Goal: Submit feedback/report problem

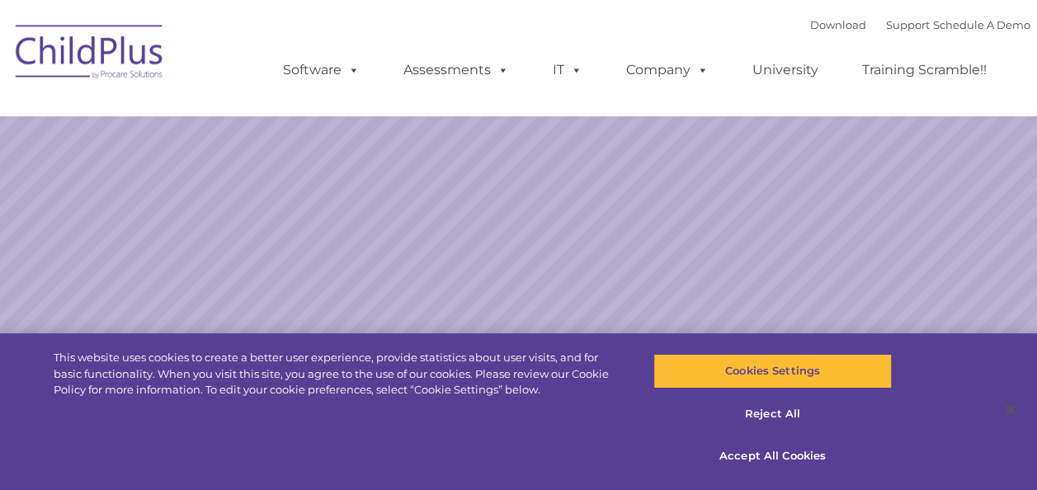
select select "MEDIUM"
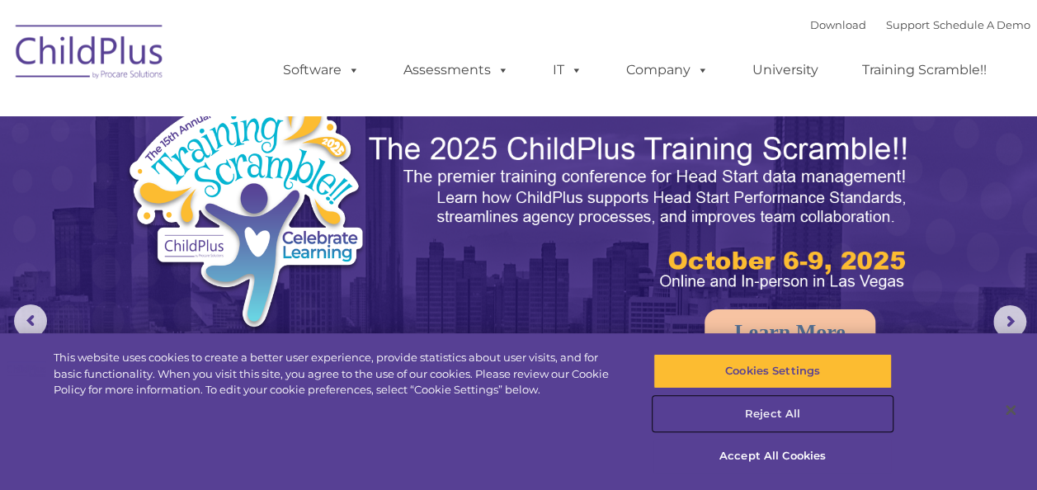
click at [762, 425] on button "Reject All" at bounding box center [772, 414] width 238 height 35
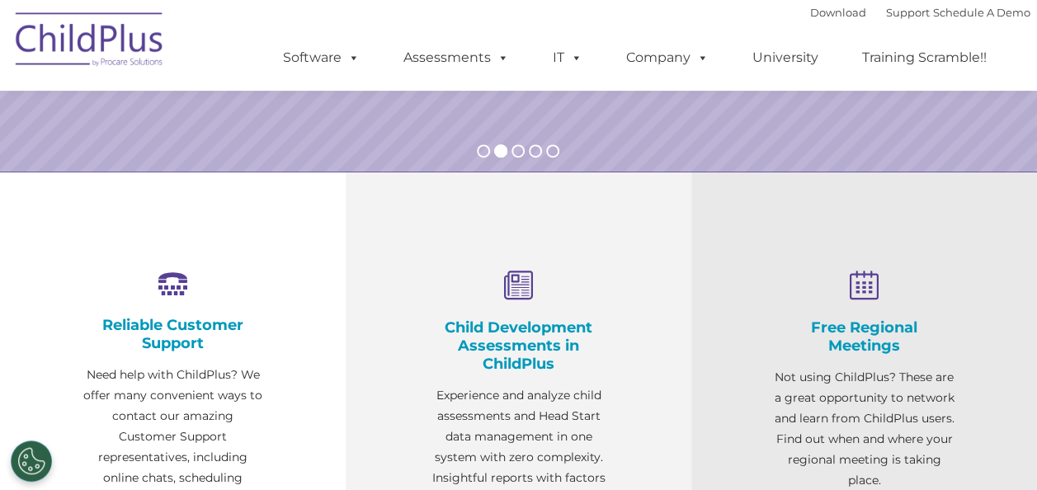
scroll to position [474, 0]
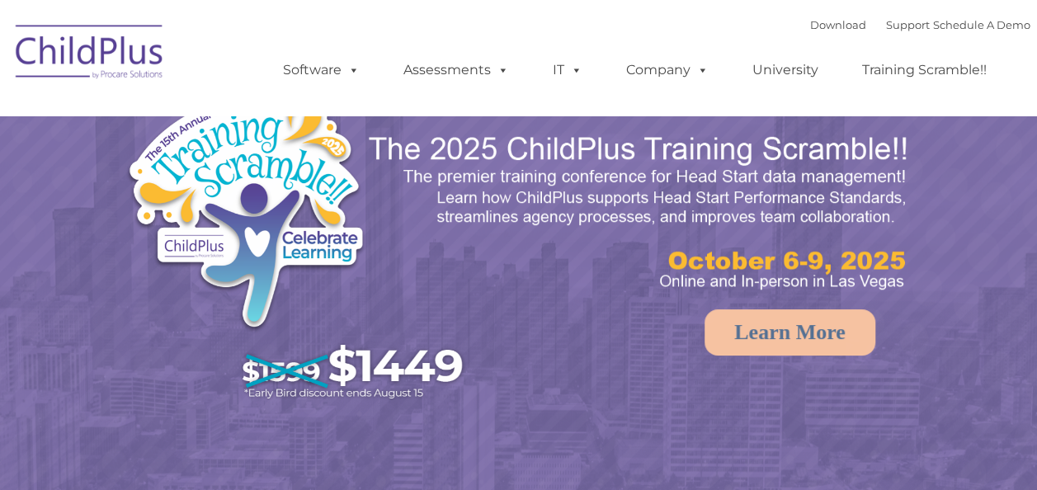
select select "MEDIUM"
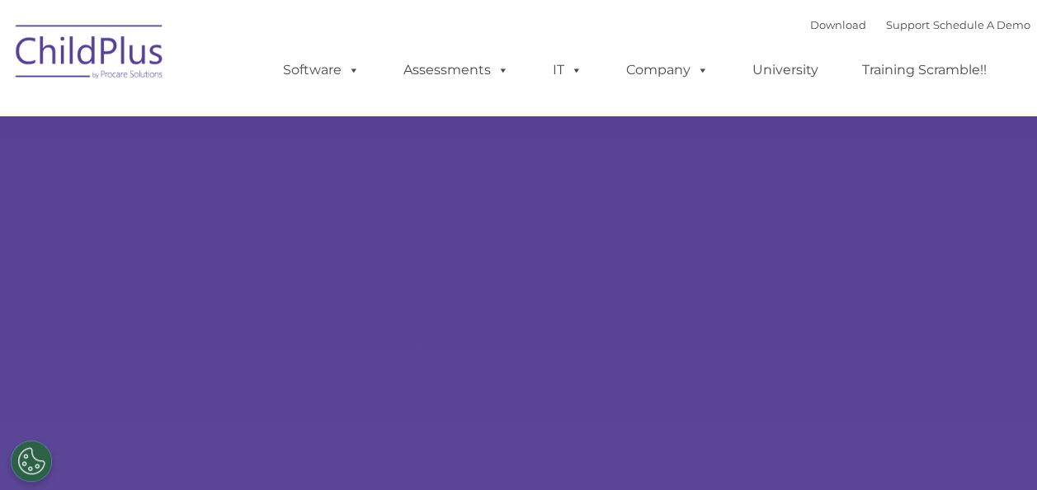
select select "MEDIUM"
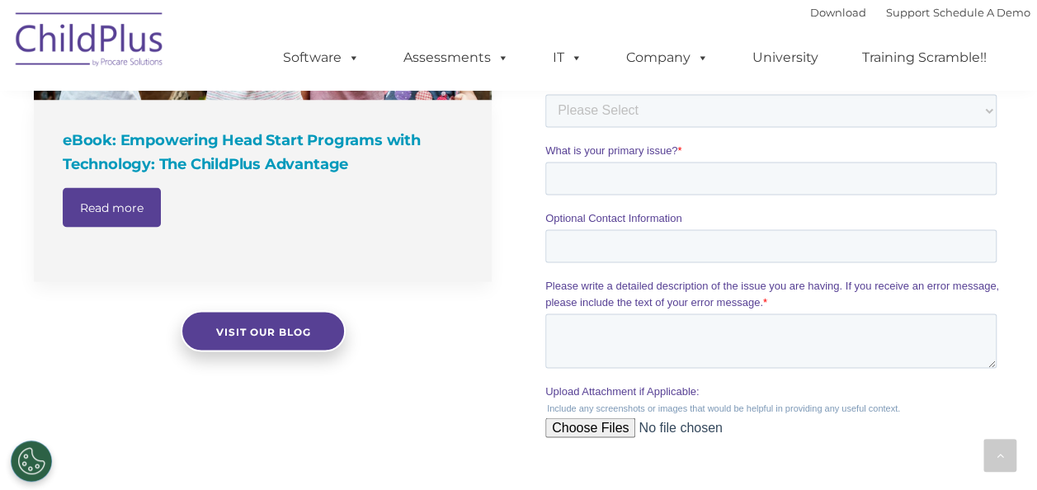
scroll to position [1412, 0]
